Goal: Task Accomplishment & Management: Manage account settings

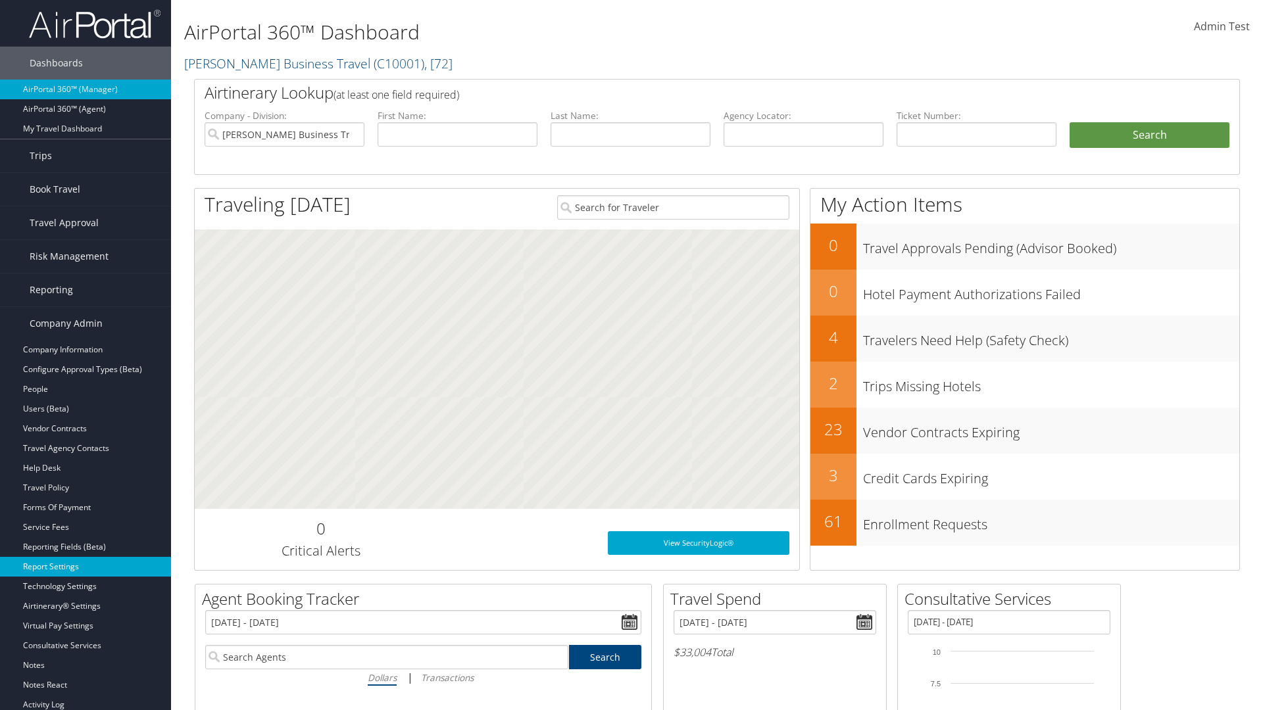
click at [85, 567] on link "Report Settings" at bounding box center [85, 567] width 171 height 20
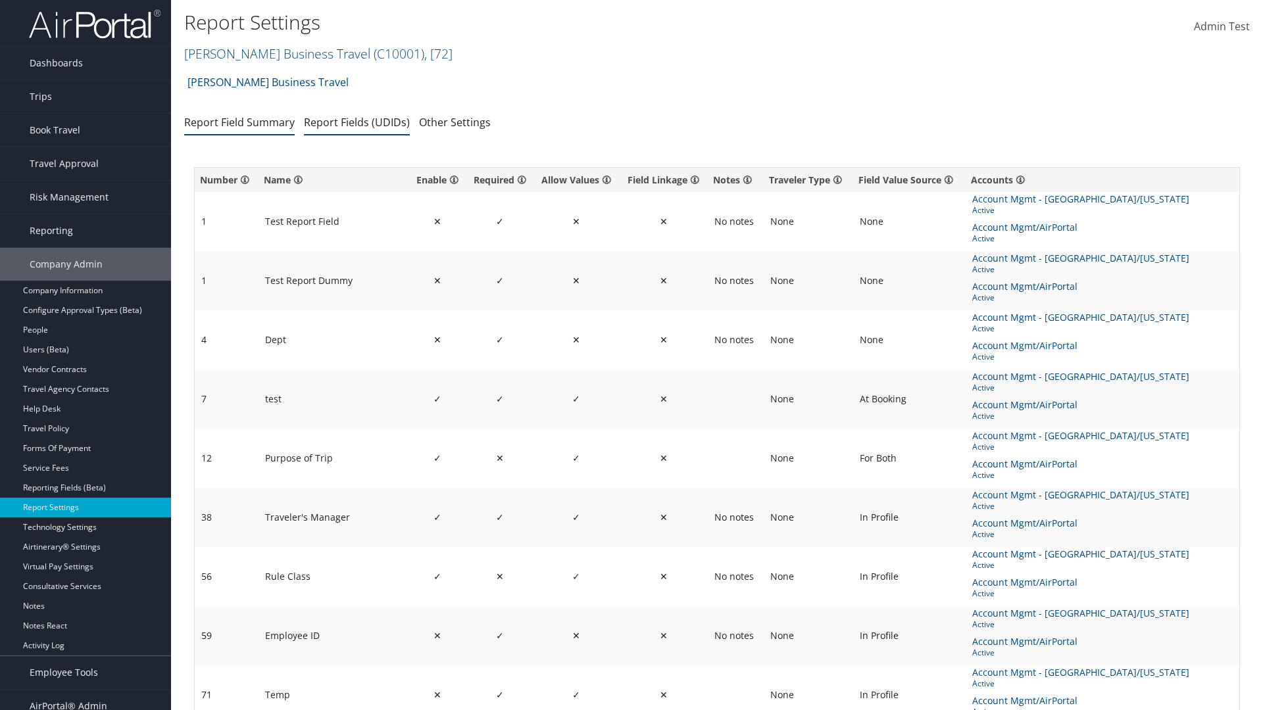
click at [356, 122] on link "Report Fields (UDIDs)" at bounding box center [357, 122] width 106 height 14
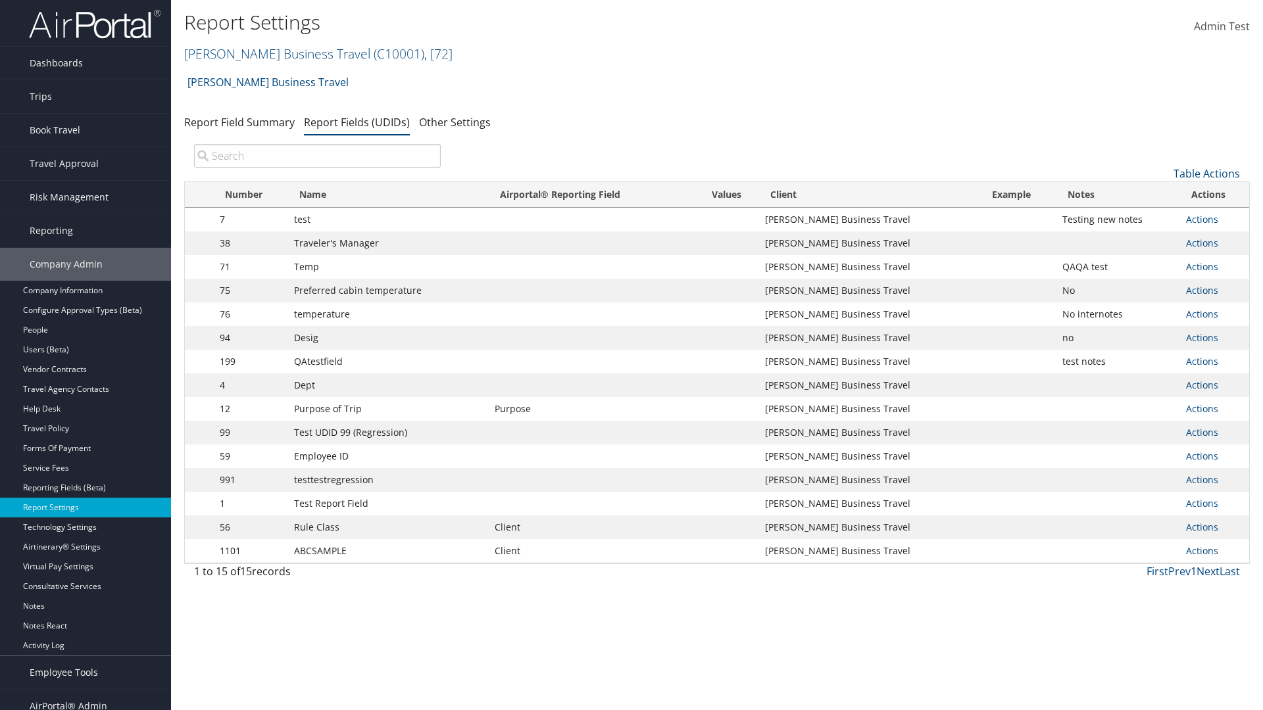
click at [317, 156] on input "search" at bounding box center [317, 156] width 247 height 24
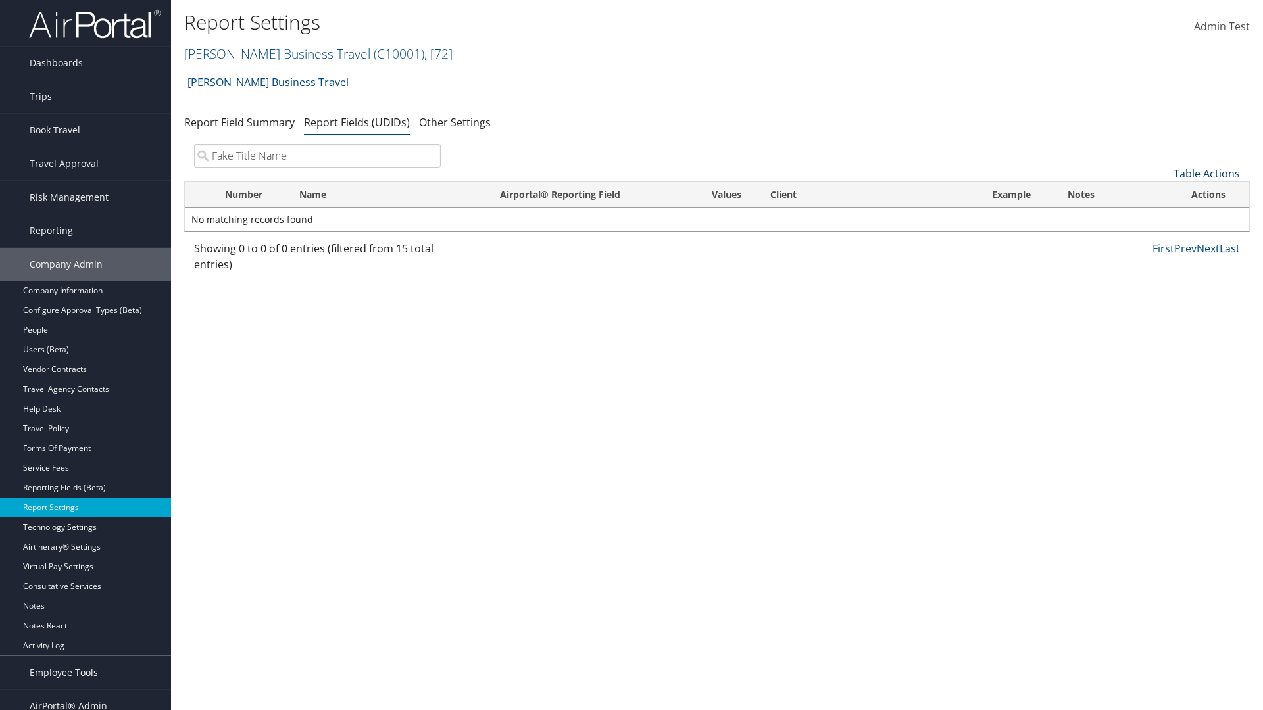
type input "Fake Title Name"
click at [1206, 174] on link "Table Actions" at bounding box center [1206, 173] width 66 height 14
click at [1162, 194] on link "New Record" at bounding box center [1162, 194] width 173 height 22
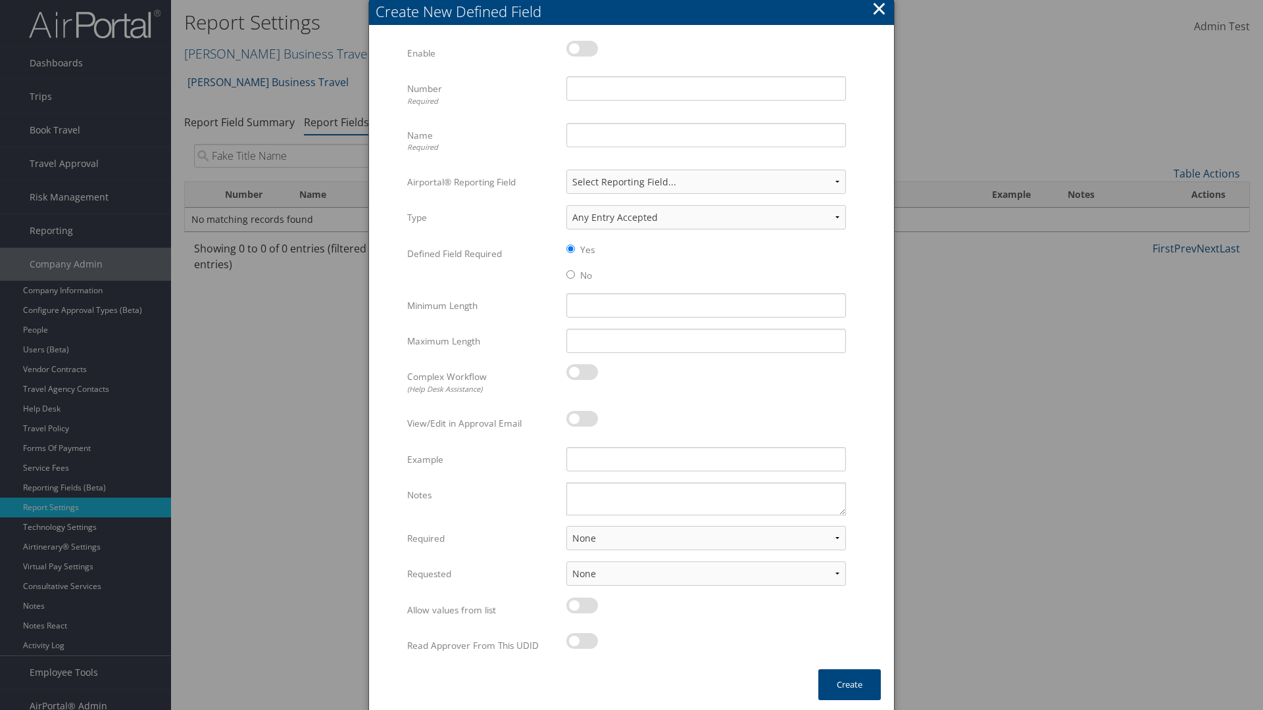
click at [582, 48] on label at bounding box center [582, 49] width 32 height 16
click at [581, 48] on input "checkbox" at bounding box center [577, 51] width 9 height 9
checkbox input "true"
click at [706, 135] on input "Name Required" at bounding box center [705, 135] width 279 height 24
type input "Fake Title Name"
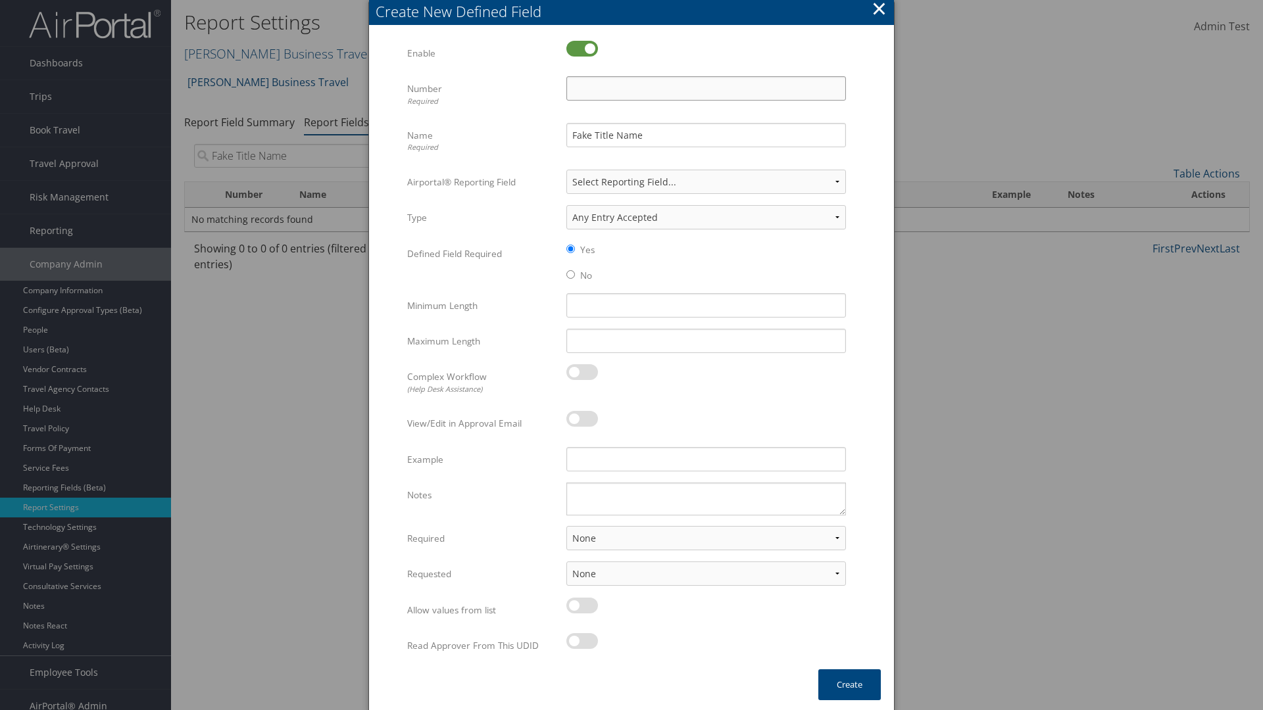
click at [706, 88] on input "Number Required" at bounding box center [705, 88] width 279 height 24
type input "333"
click at [849, 685] on button "Create" at bounding box center [849, 684] width 62 height 31
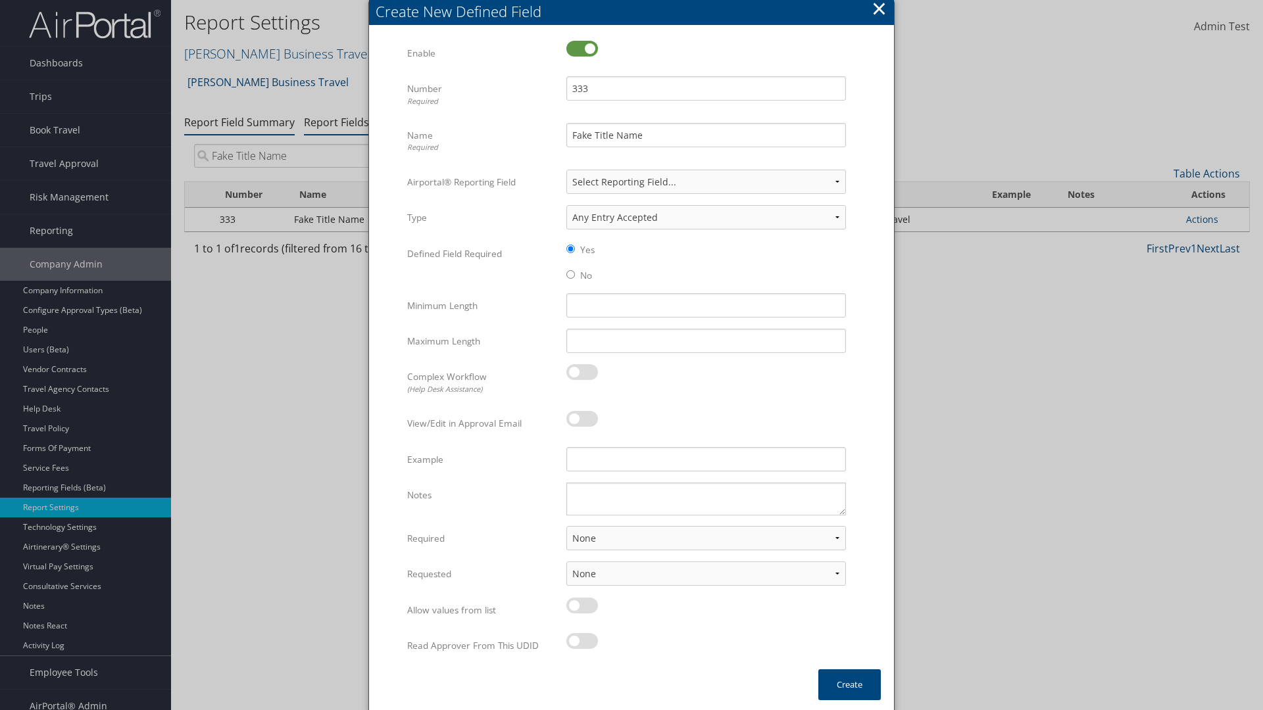
click at [239, 115] on link "Report Field Summary" at bounding box center [239, 122] width 110 height 14
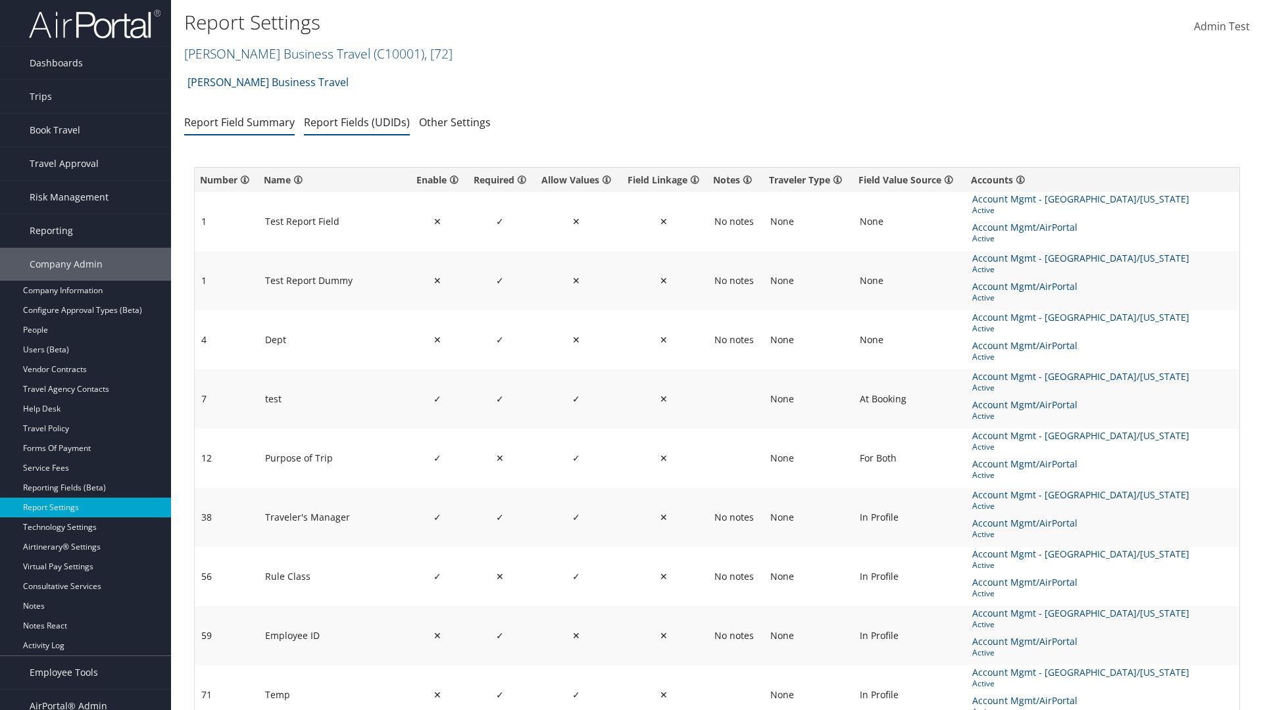
click at [356, 122] on link "Report Fields (UDIDs)" at bounding box center [357, 122] width 106 height 14
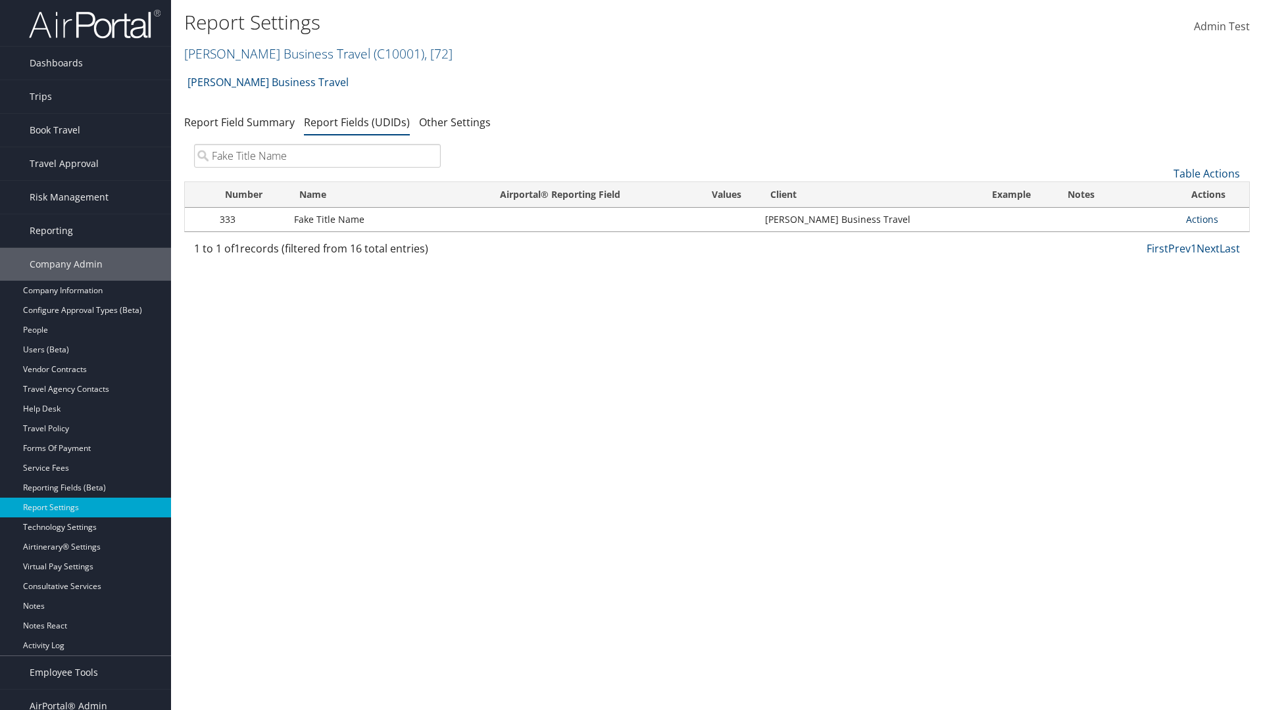
type input "Fake Title Name"
click at [1202, 219] on link "Actions" at bounding box center [1202, 219] width 32 height 12
click at [1149, 306] on link "Delete" at bounding box center [1149, 306] width 130 height 22
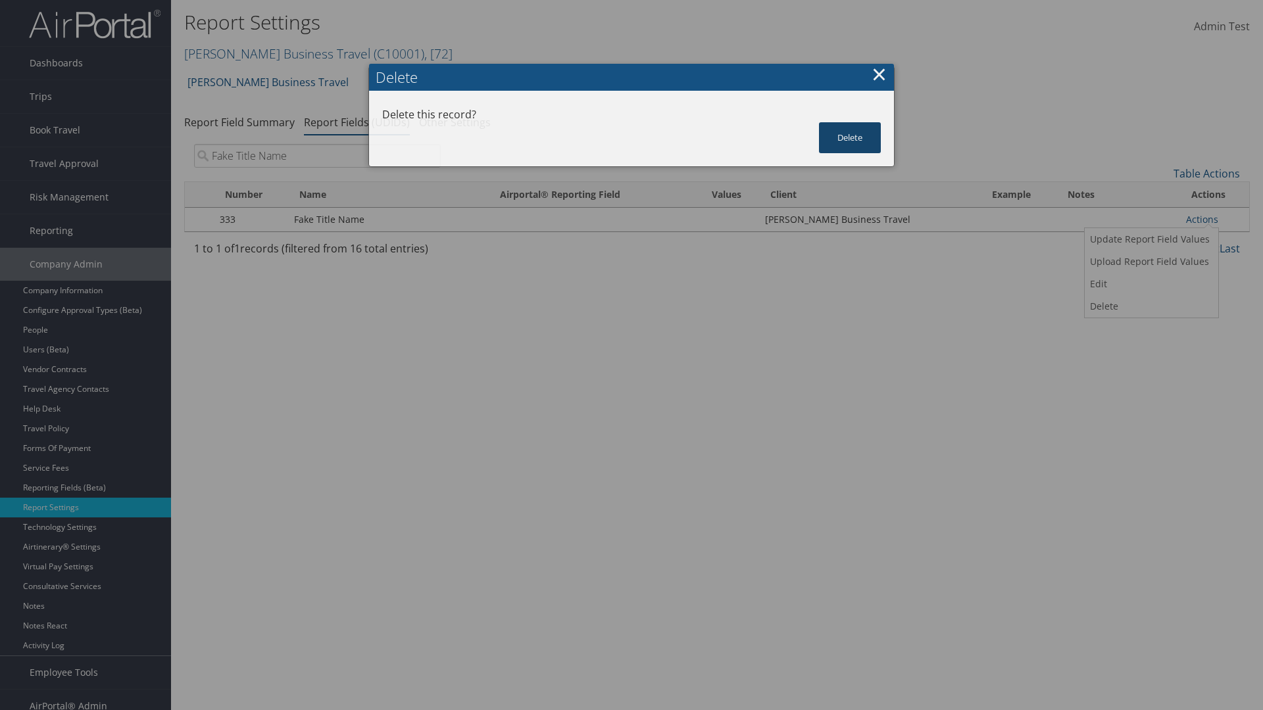
click at [850, 122] on button "Delete" at bounding box center [850, 137] width 62 height 31
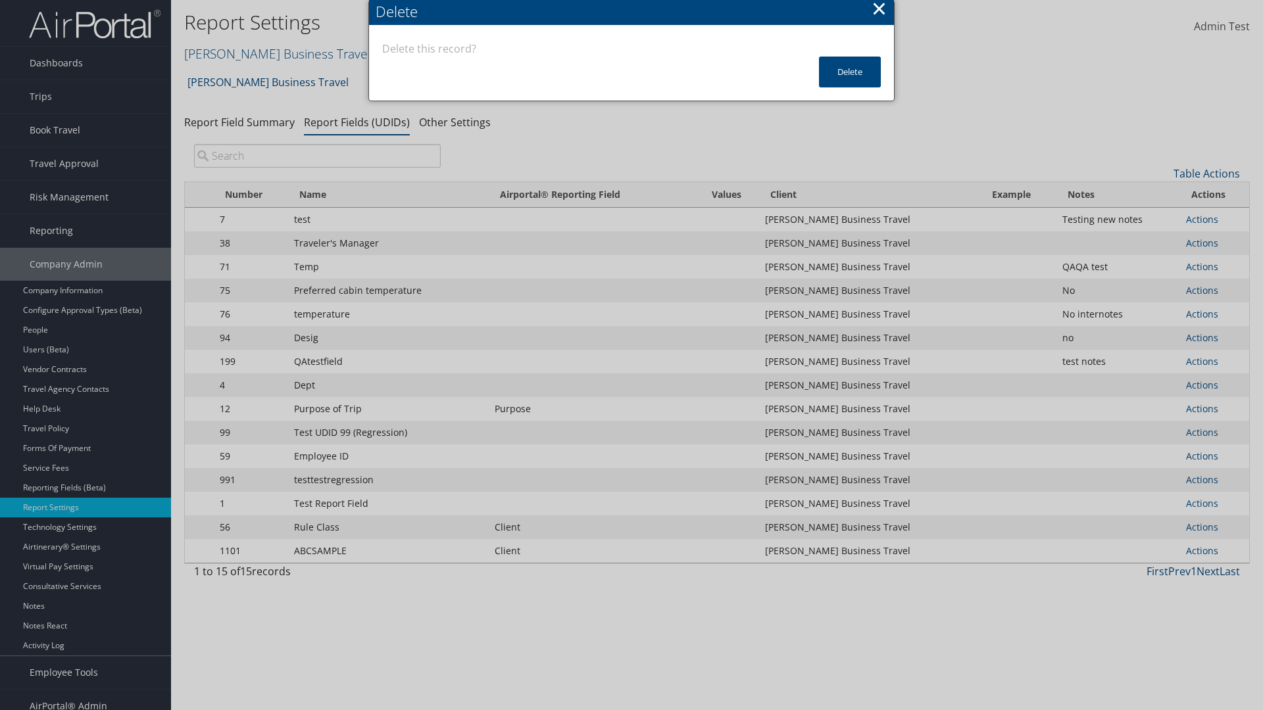
click at [317, 156] on input "search" at bounding box center [317, 156] width 247 height 24
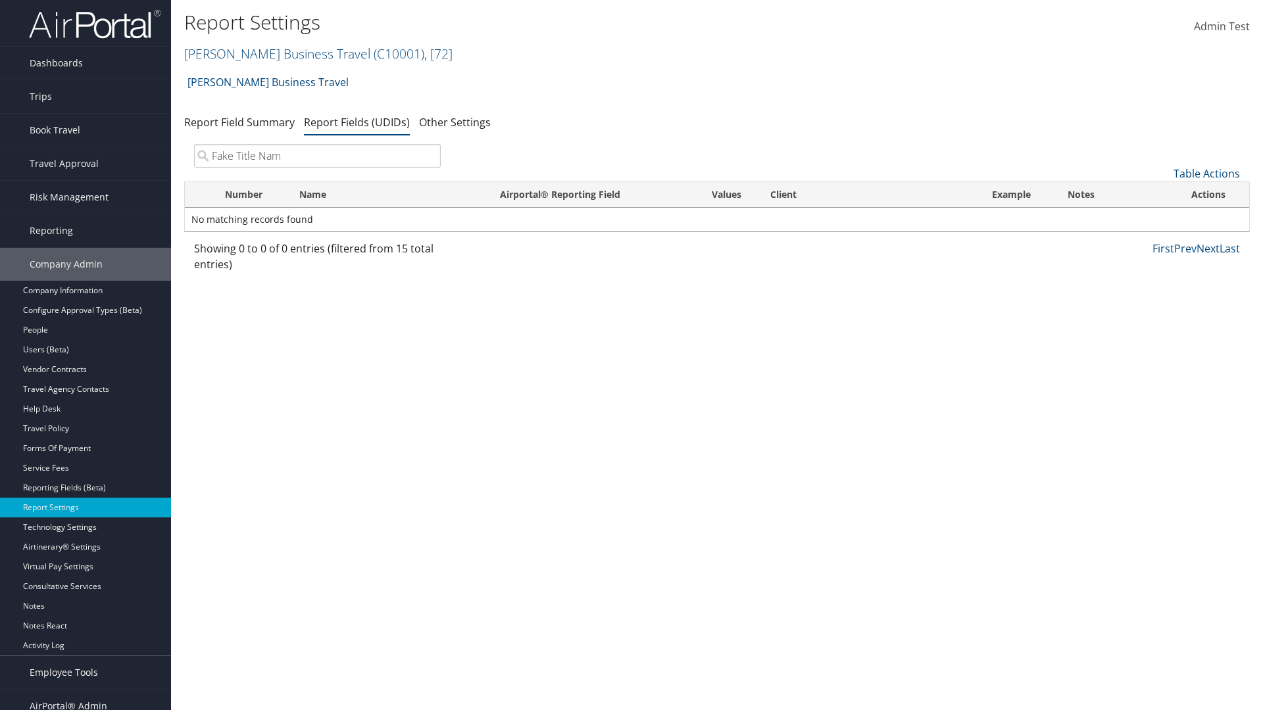
type input "Fake Title Name"
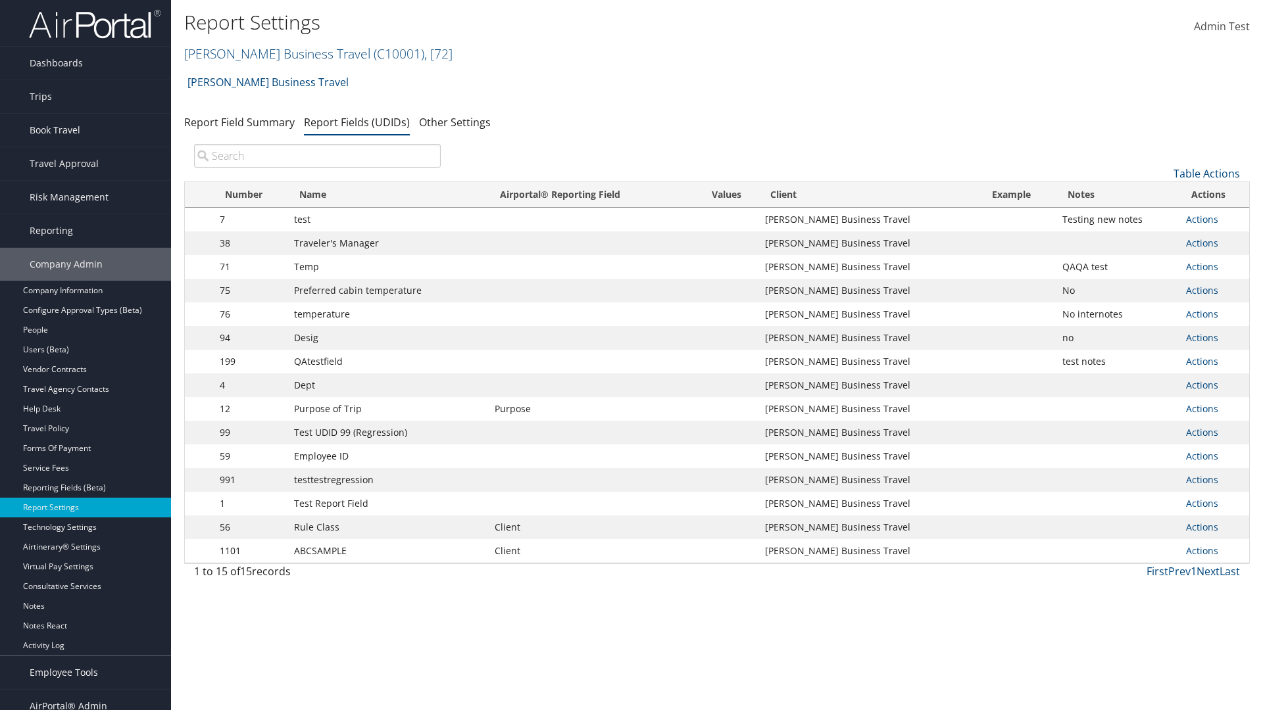
click at [317, 156] on input "search" at bounding box center [317, 156] width 247 height 24
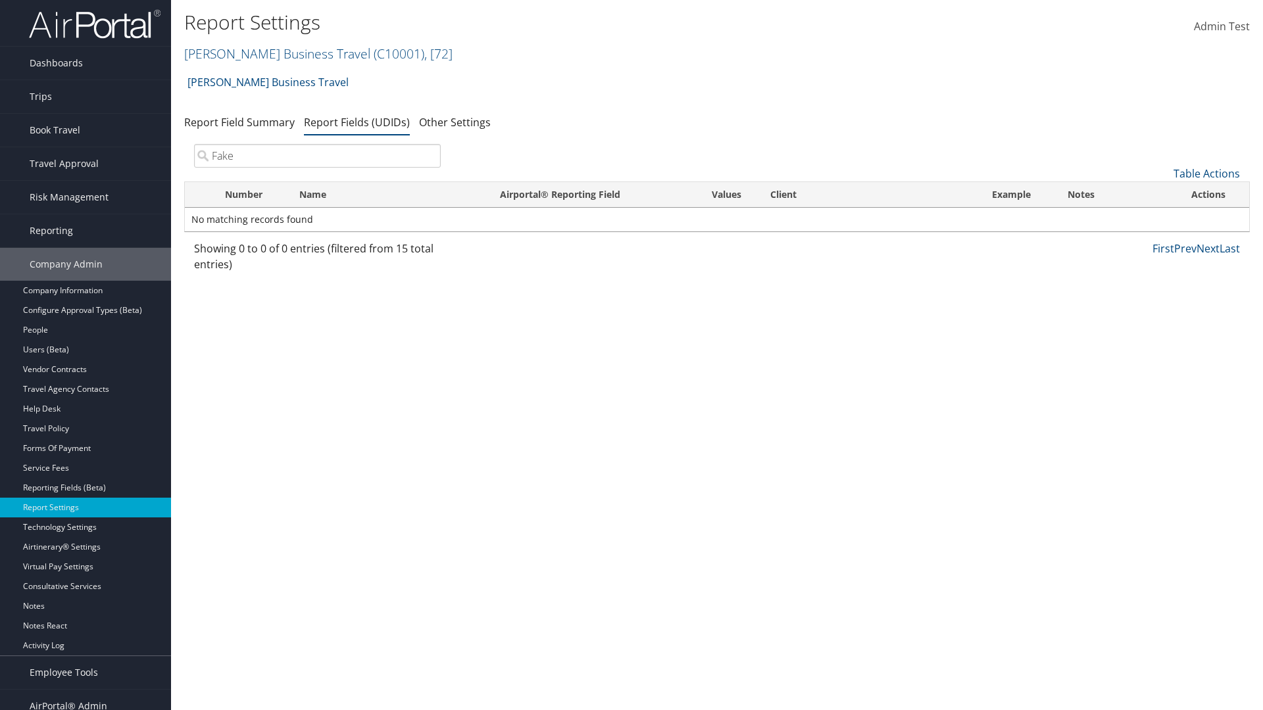
type input "Fake"
